Goal: Communication & Community: Answer question/provide support

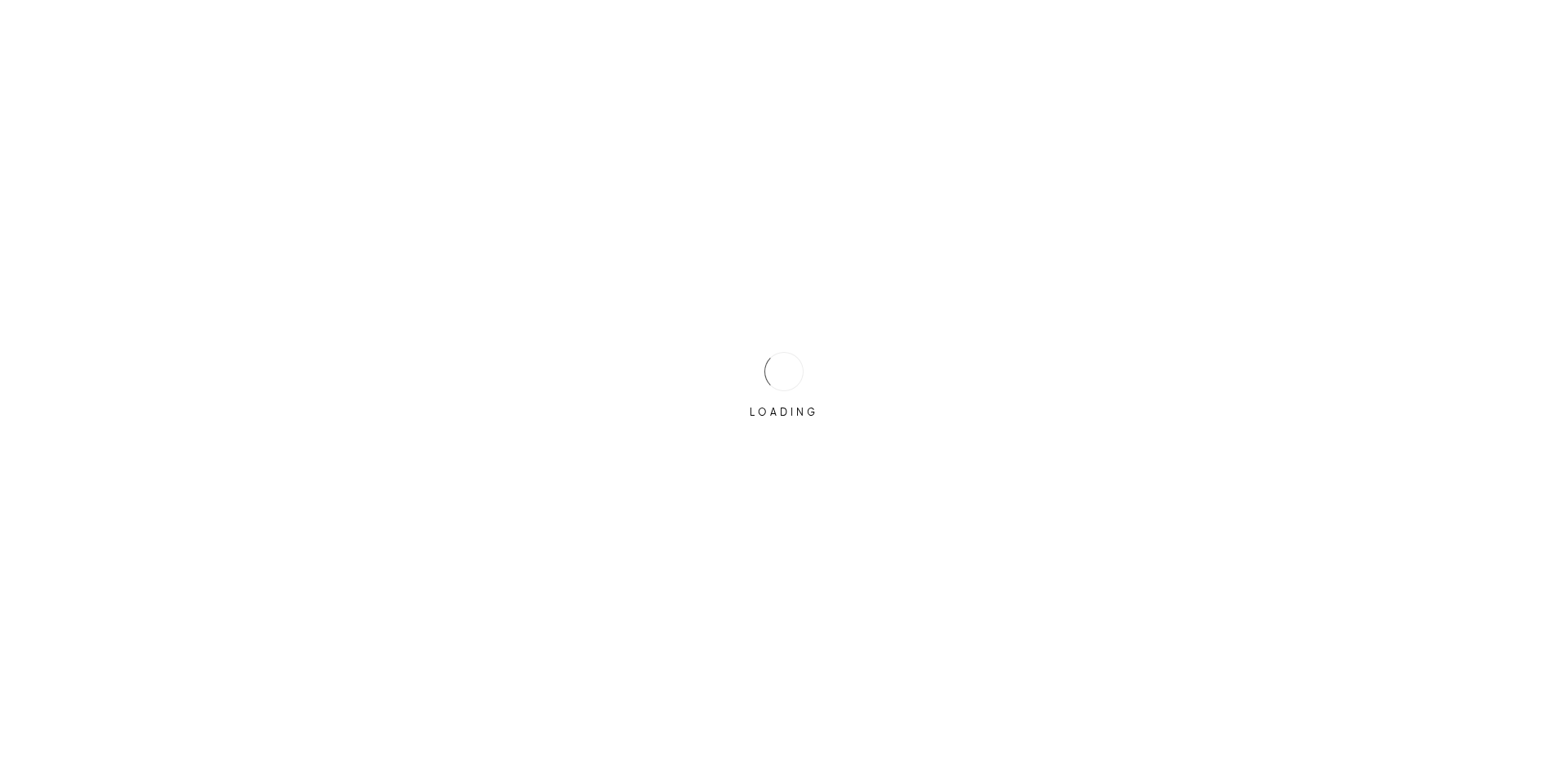
drag, startPoint x: 0, startPoint y: 0, endPoint x: 606, endPoint y: 213, distance: 642.3
click at [609, 212] on div "LOADING" at bounding box center [784, 385] width 1568 height 771
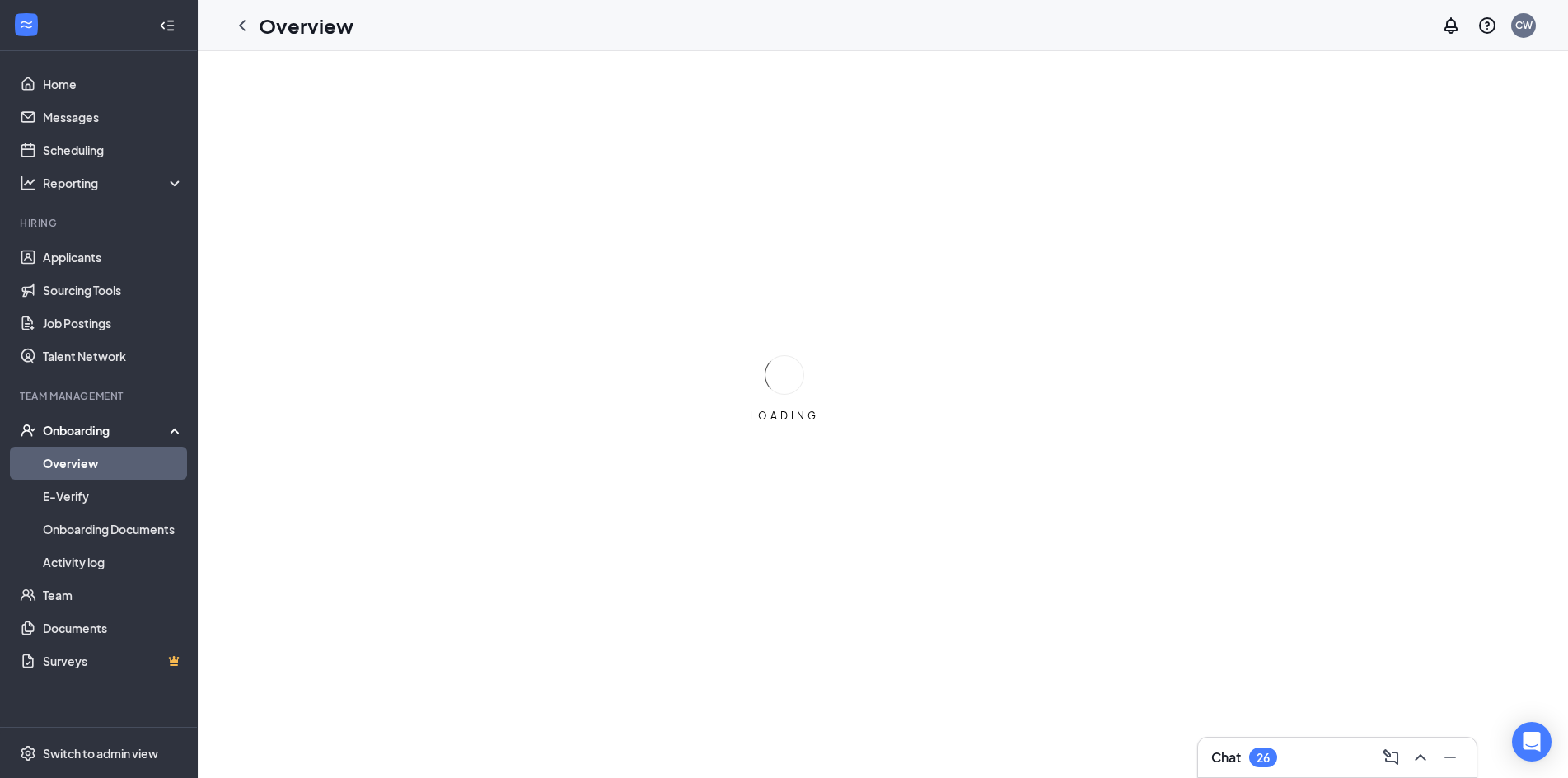
click at [88, 468] on link "Overview" at bounding box center [114, 463] width 141 height 33
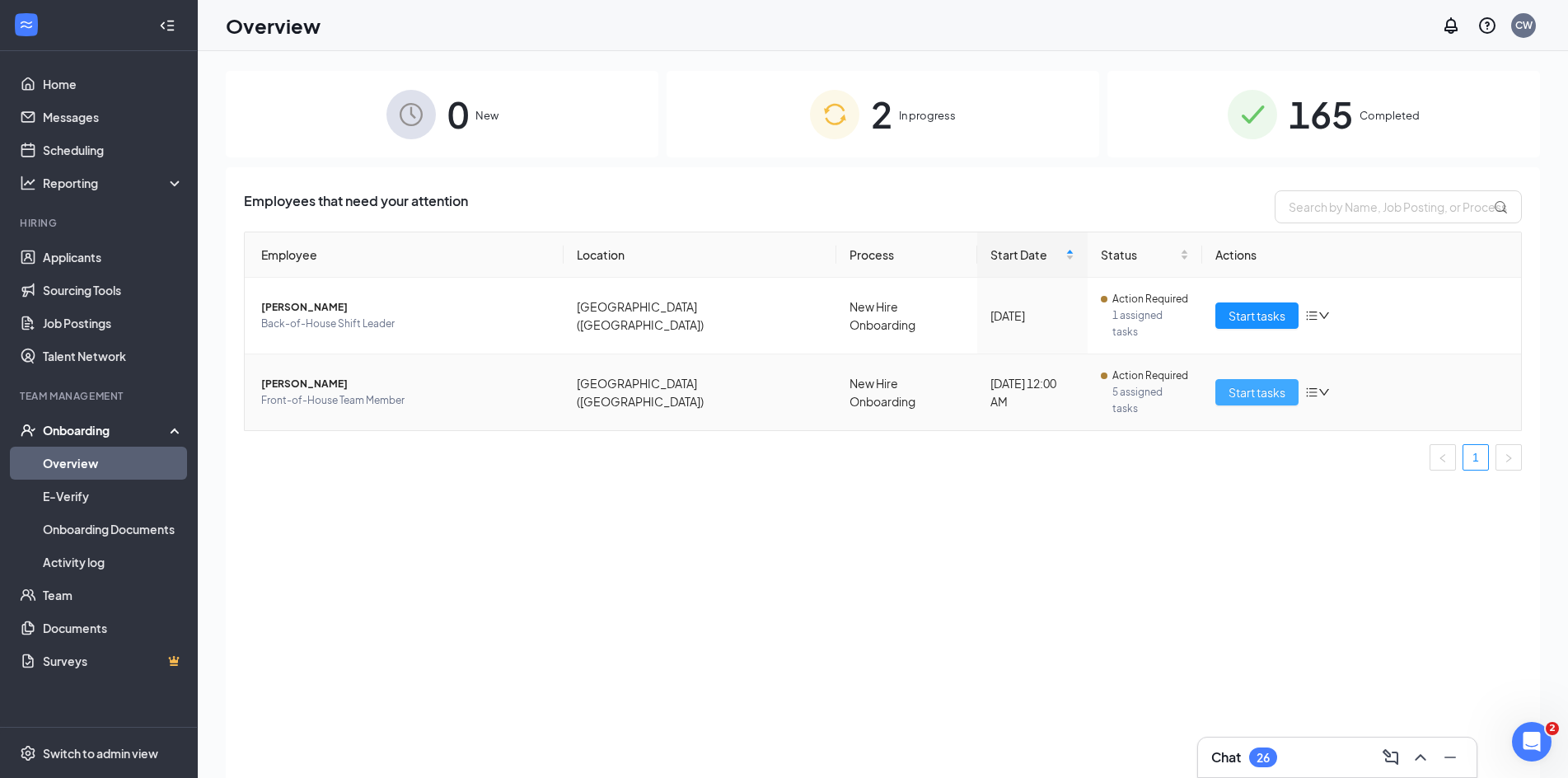
click at [1246, 383] on span "Start tasks" at bounding box center [1256, 392] width 57 height 18
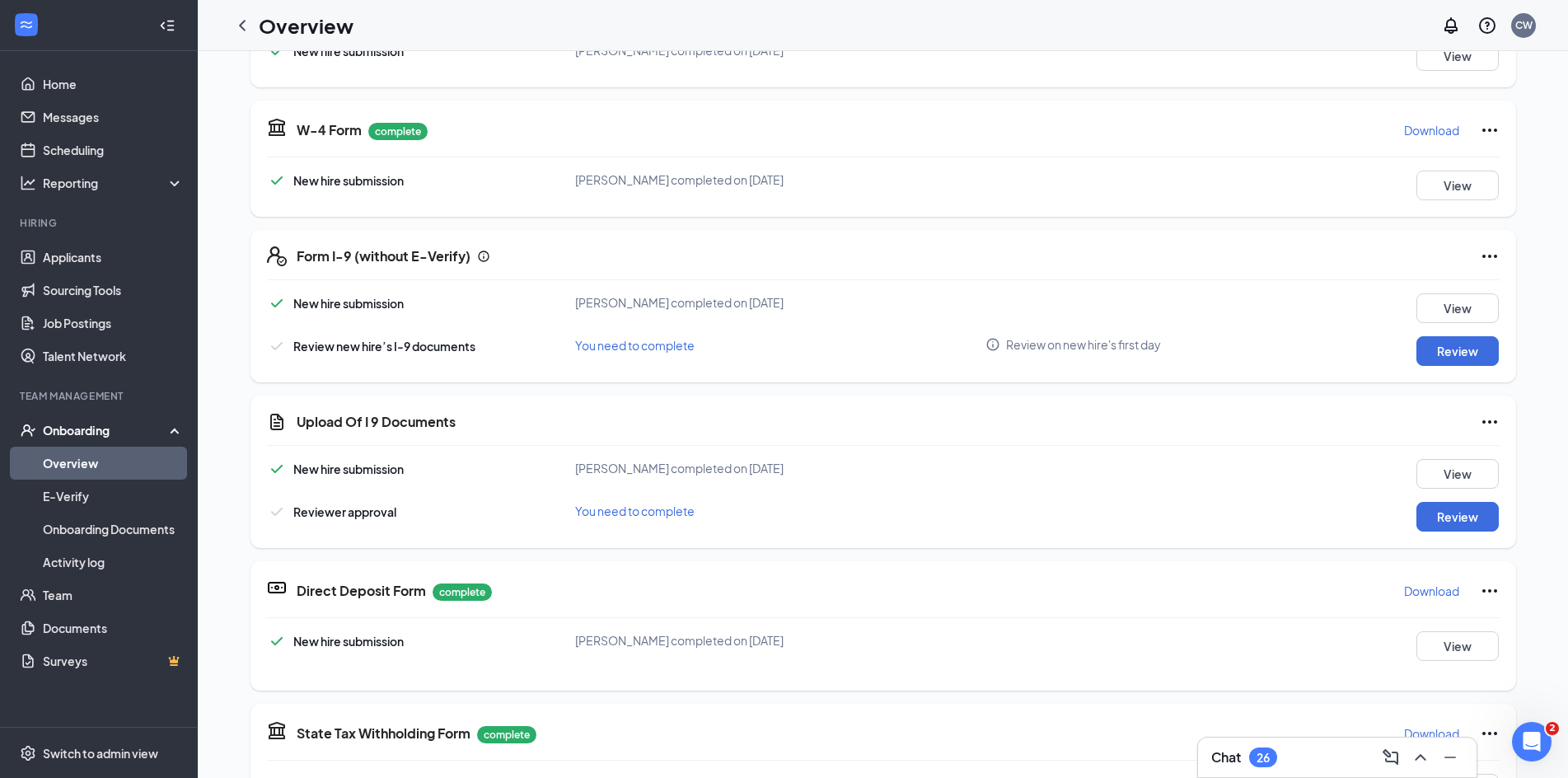
scroll to position [384, 0]
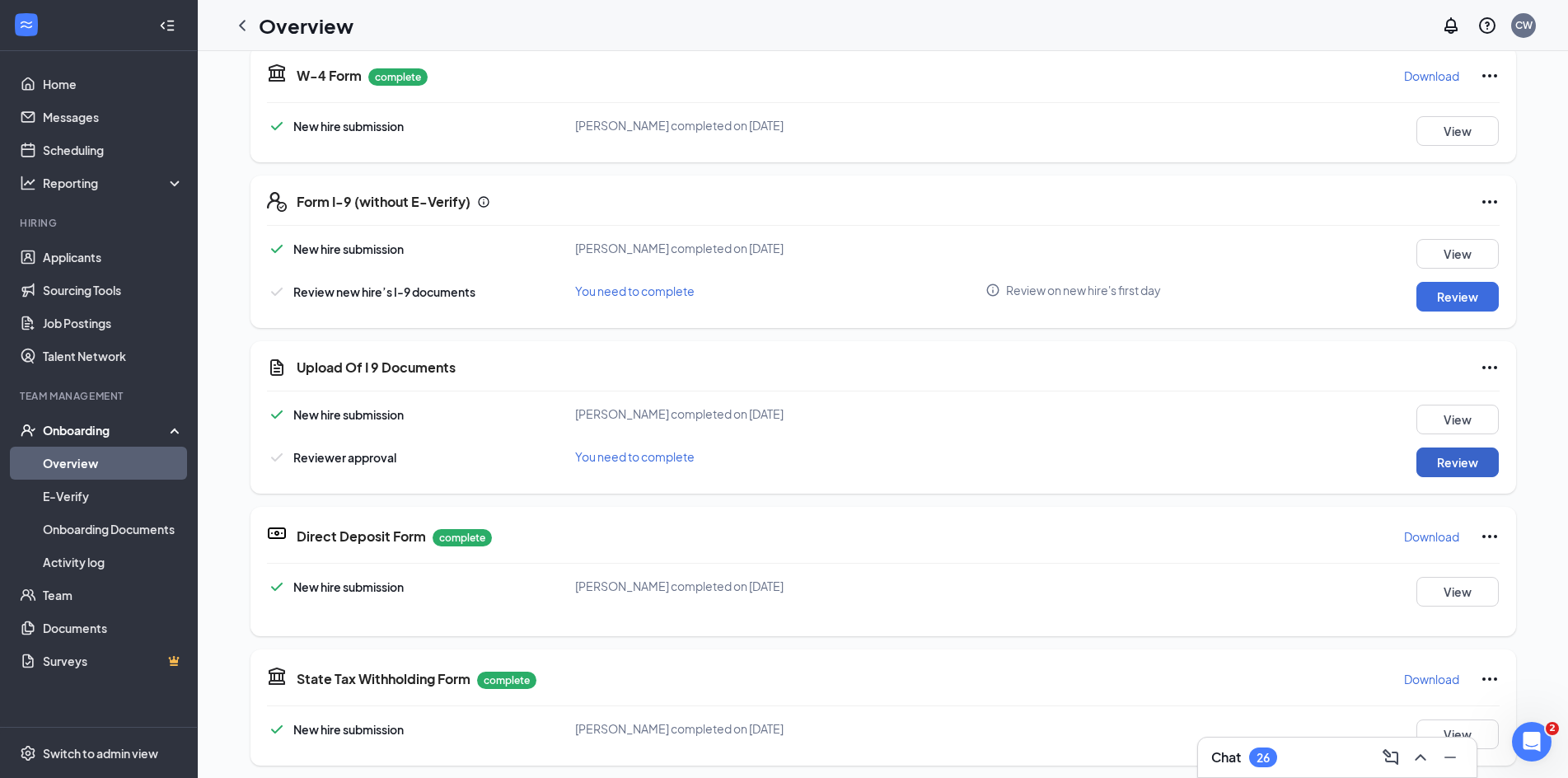
click at [1438, 461] on button "Review" at bounding box center [1457, 462] width 82 height 30
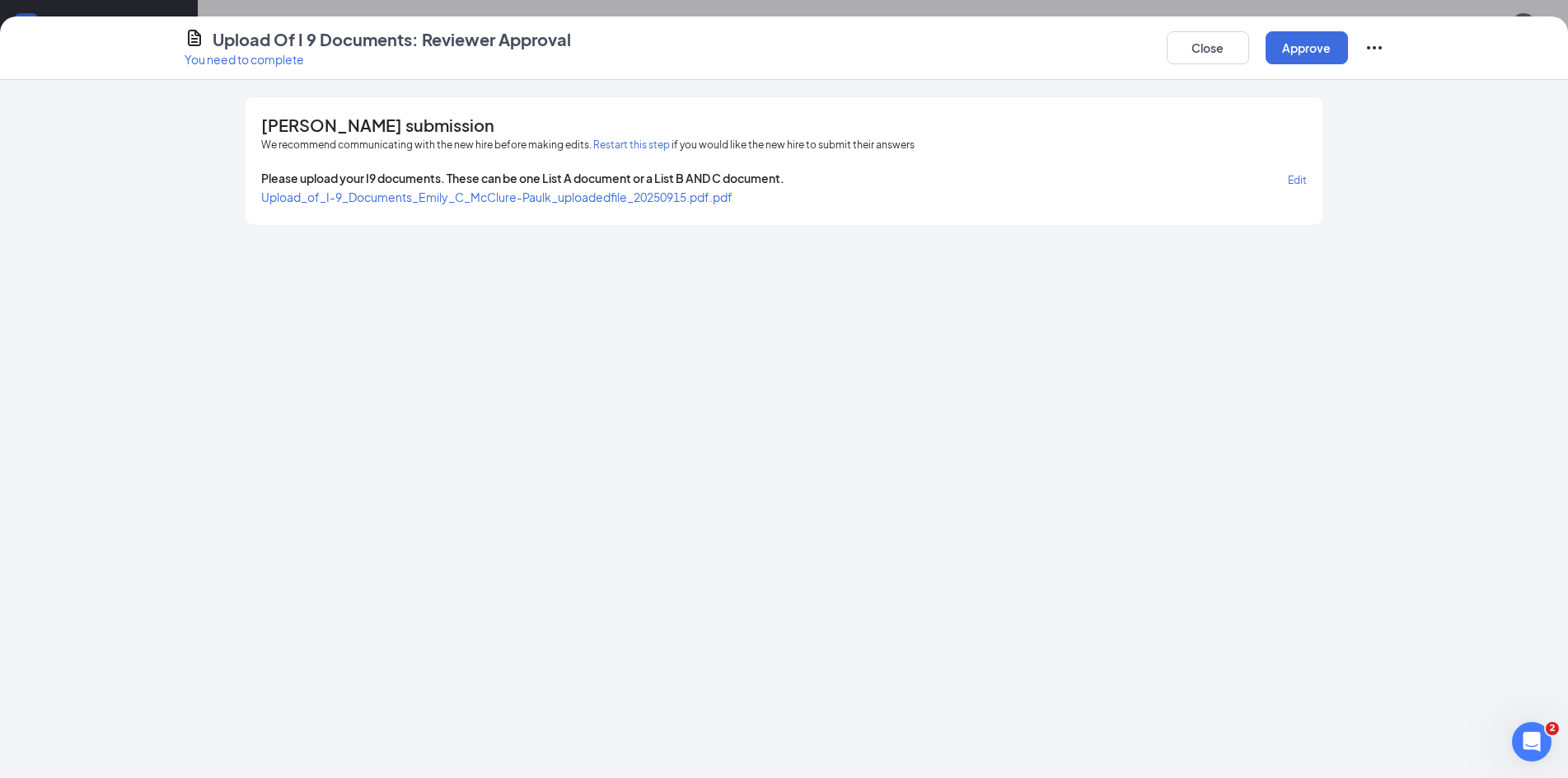
click at [446, 197] on span "Upload_of_I-9_Documents_Emily_C_McClure-Paulk_uploadedfile_20250915.pdf.pdf" at bounding box center [497, 197] width 471 height 14
click at [1200, 62] on button "Close" at bounding box center [1208, 48] width 82 height 33
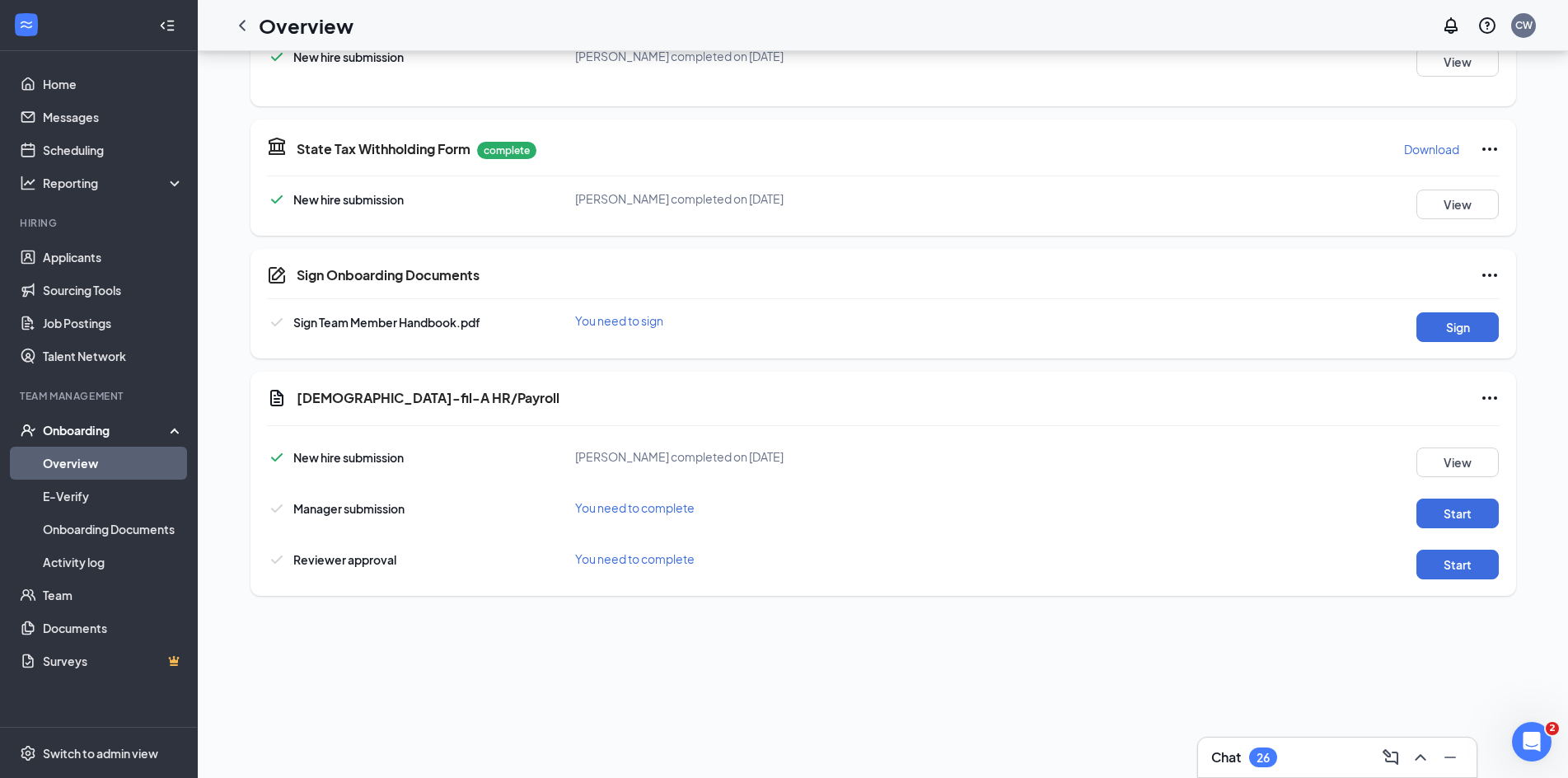
scroll to position [577, 0]
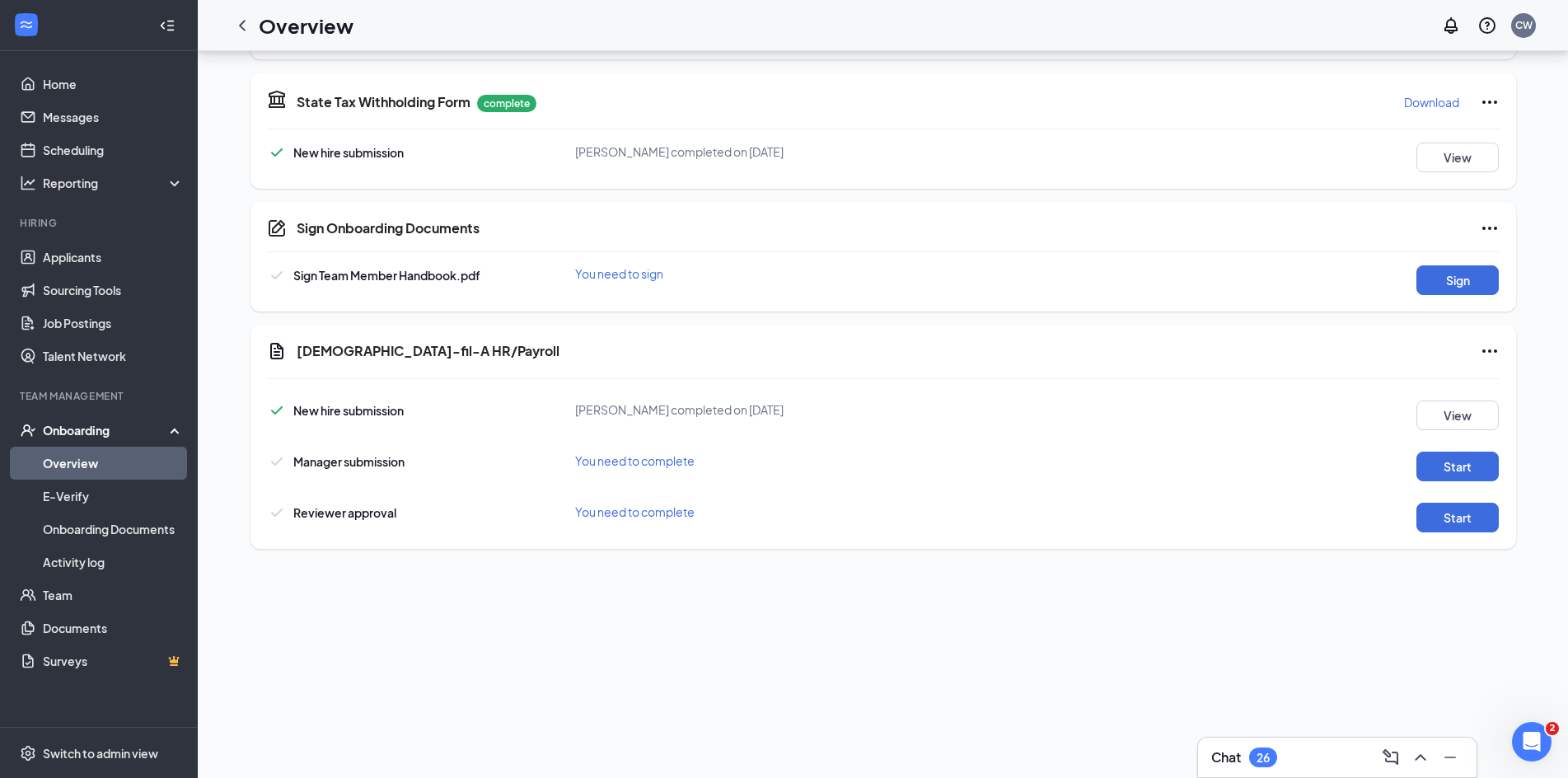
click at [1287, 754] on div "Chat 26" at bounding box center [1337, 757] width 252 height 26
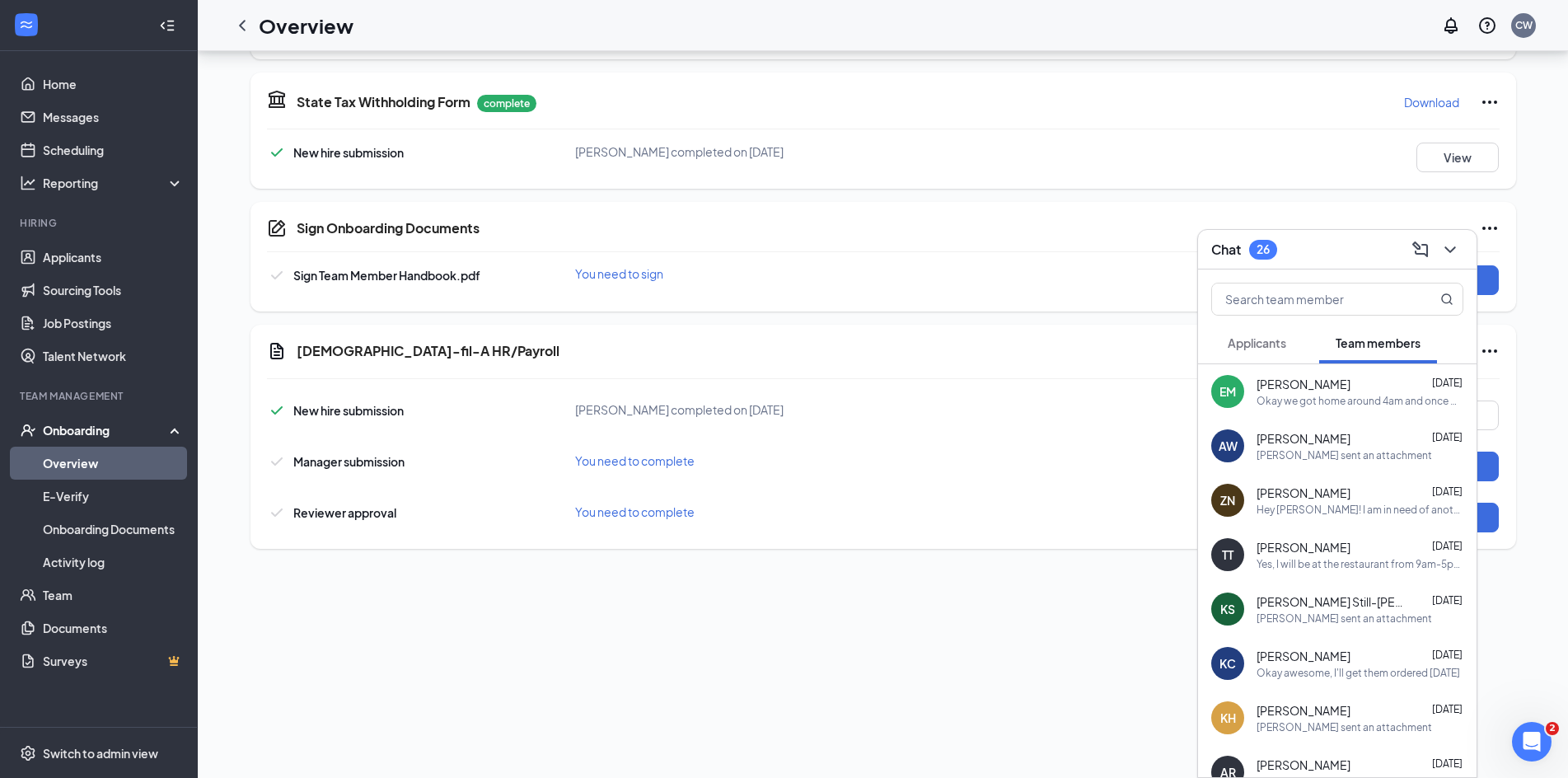
click at [1348, 391] on span "[PERSON_NAME]" at bounding box center [1303, 384] width 94 height 16
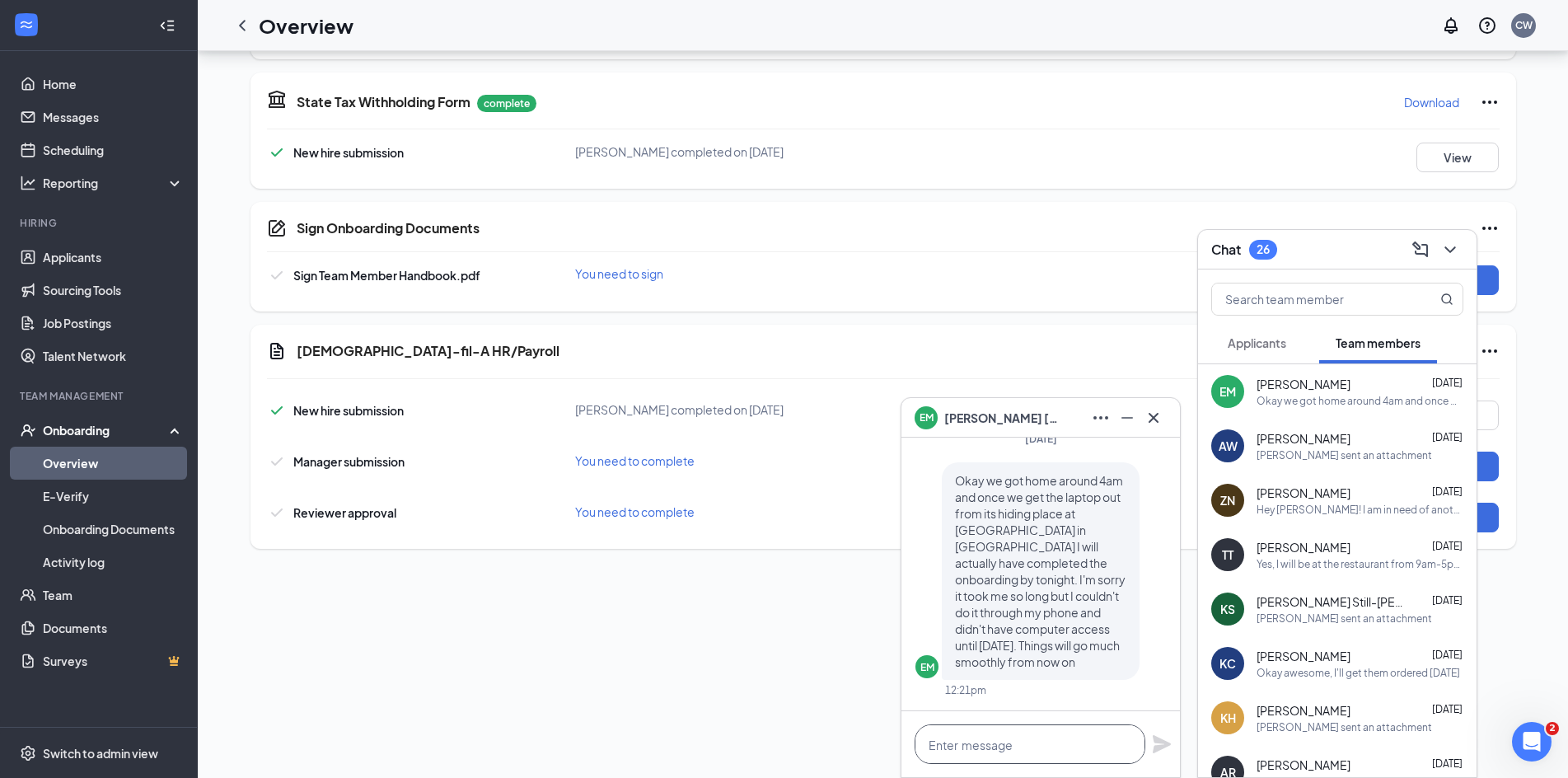
click at [967, 739] on textarea at bounding box center [1030, 745] width 231 height 40
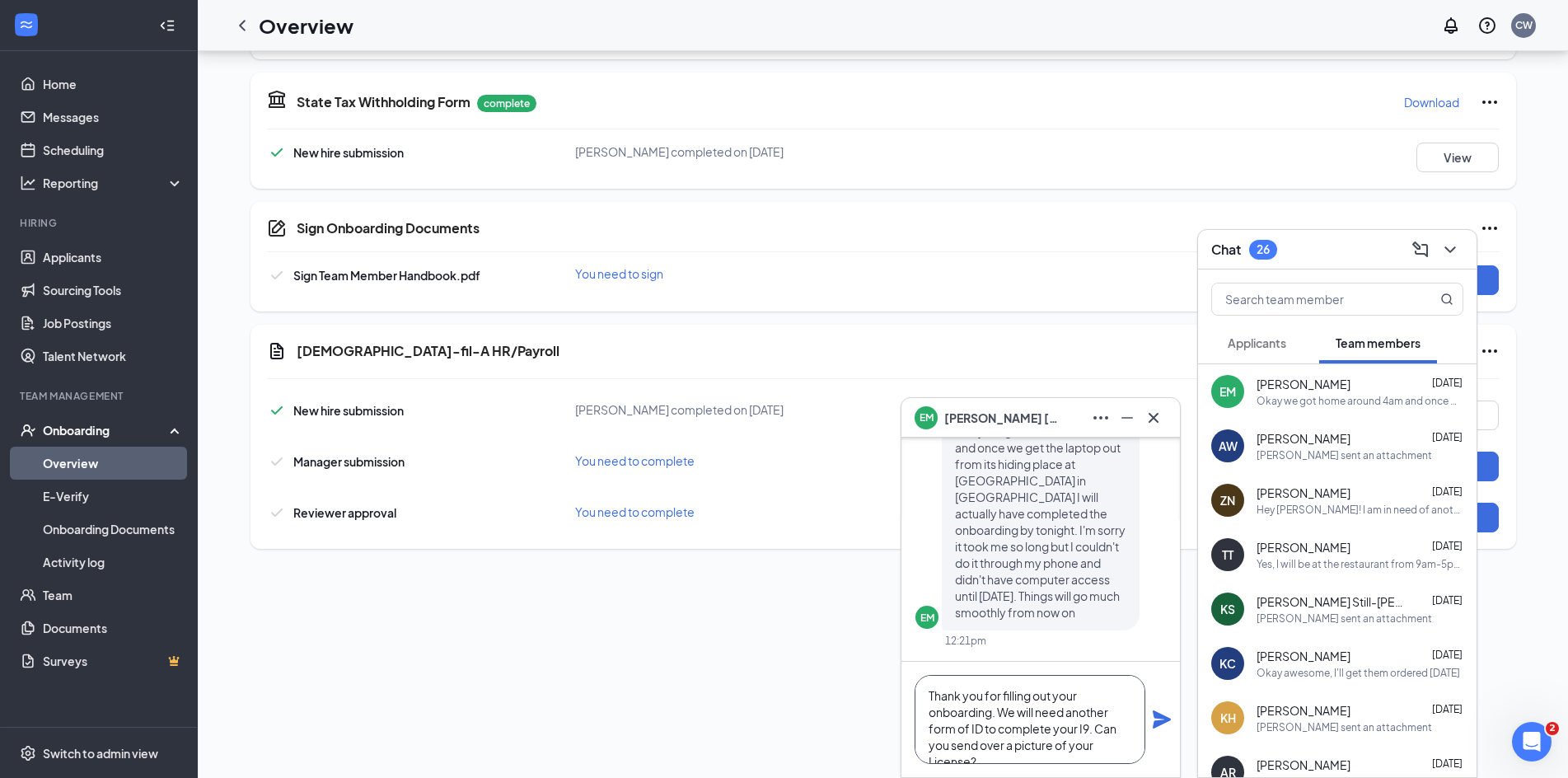
scroll to position [18, 0]
type textarea "Thank you for filling out your onboarding. We will need another form of ID to c…"
click at [1156, 719] on icon "Plane" at bounding box center [1162, 719] width 20 height 20
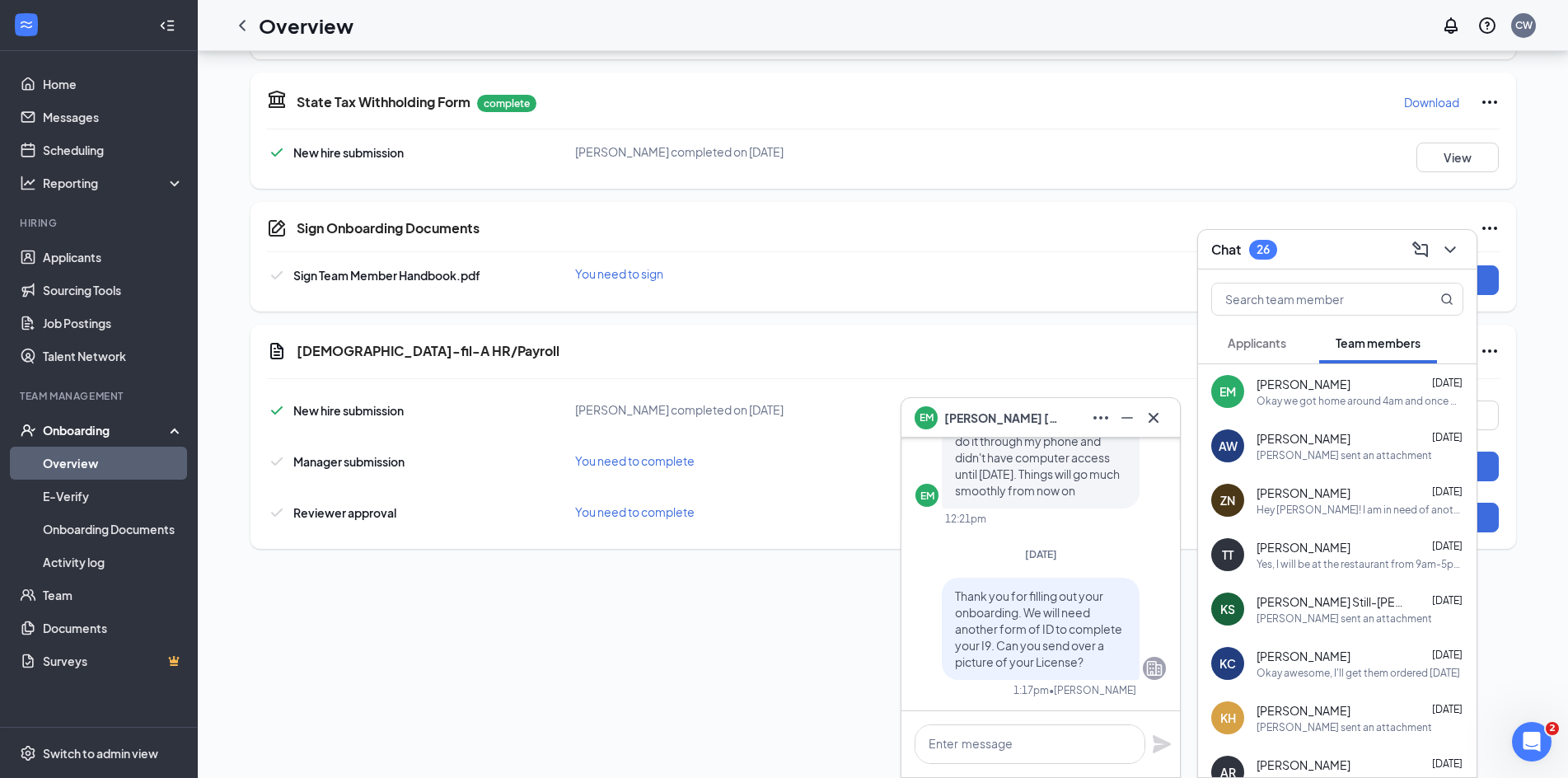
scroll to position [0, 0]
click at [1158, 413] on icon "Cross" at bounding box center [1153, 418] width 20 height 20
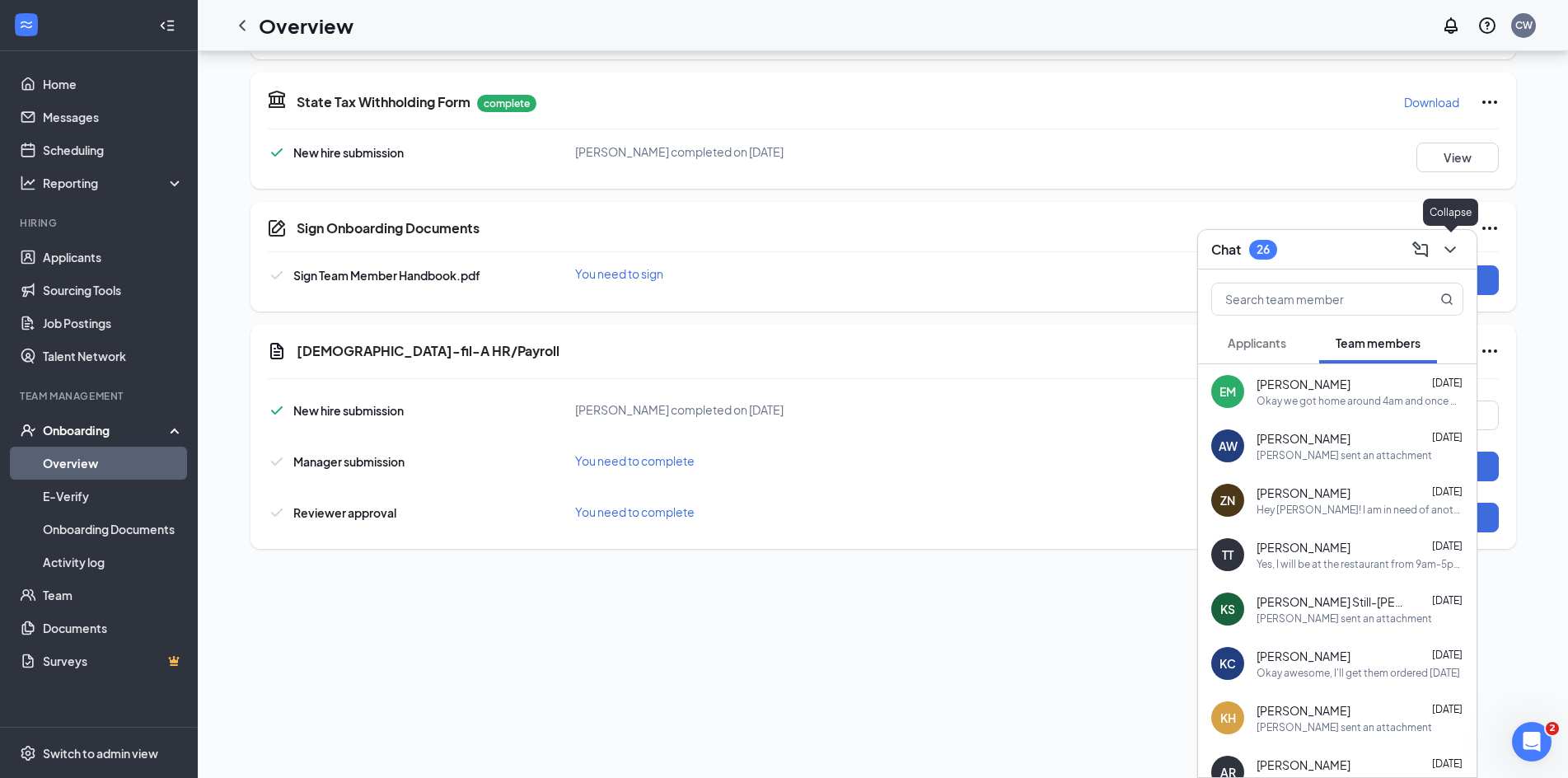
click at [1452, 243] on icon "ChevronDown" at bounding box center [1450, 250] width 20 height 20
